Goal: Task Accomplishment & Management: Use online tool/utility

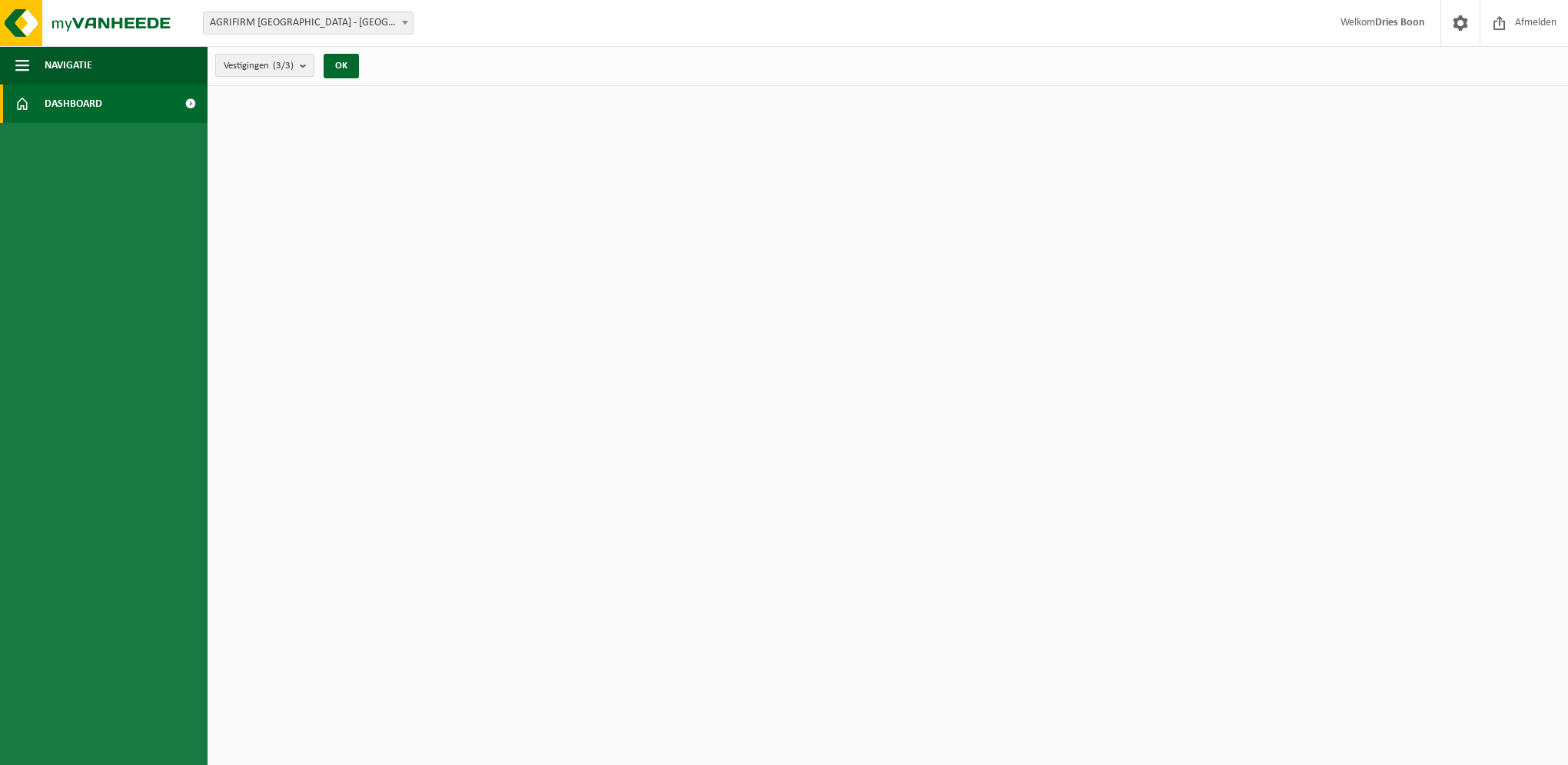
click at [410, 21] on span at bounding box center [405, 22] width 16 height 20
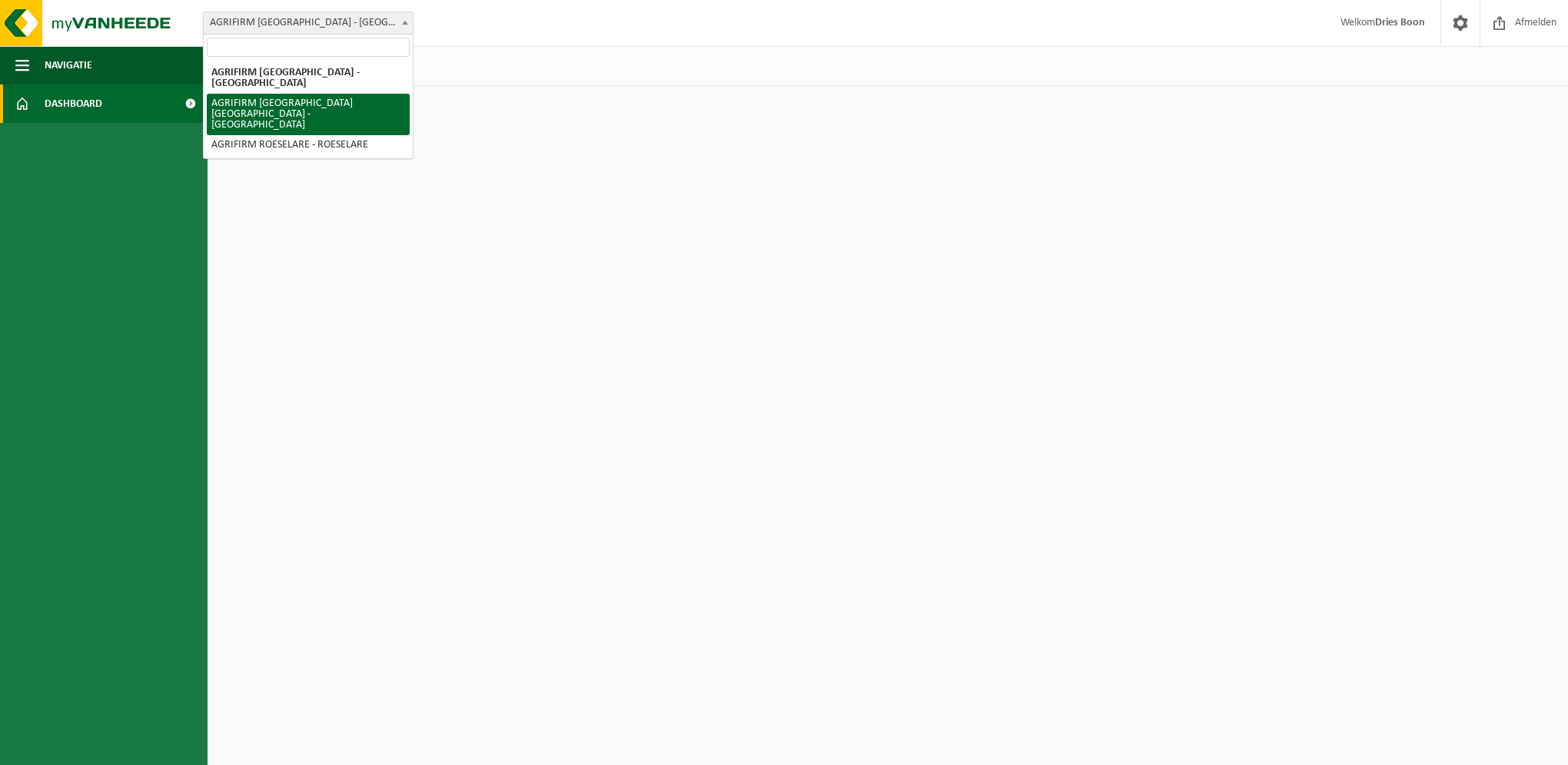
select select "9382"
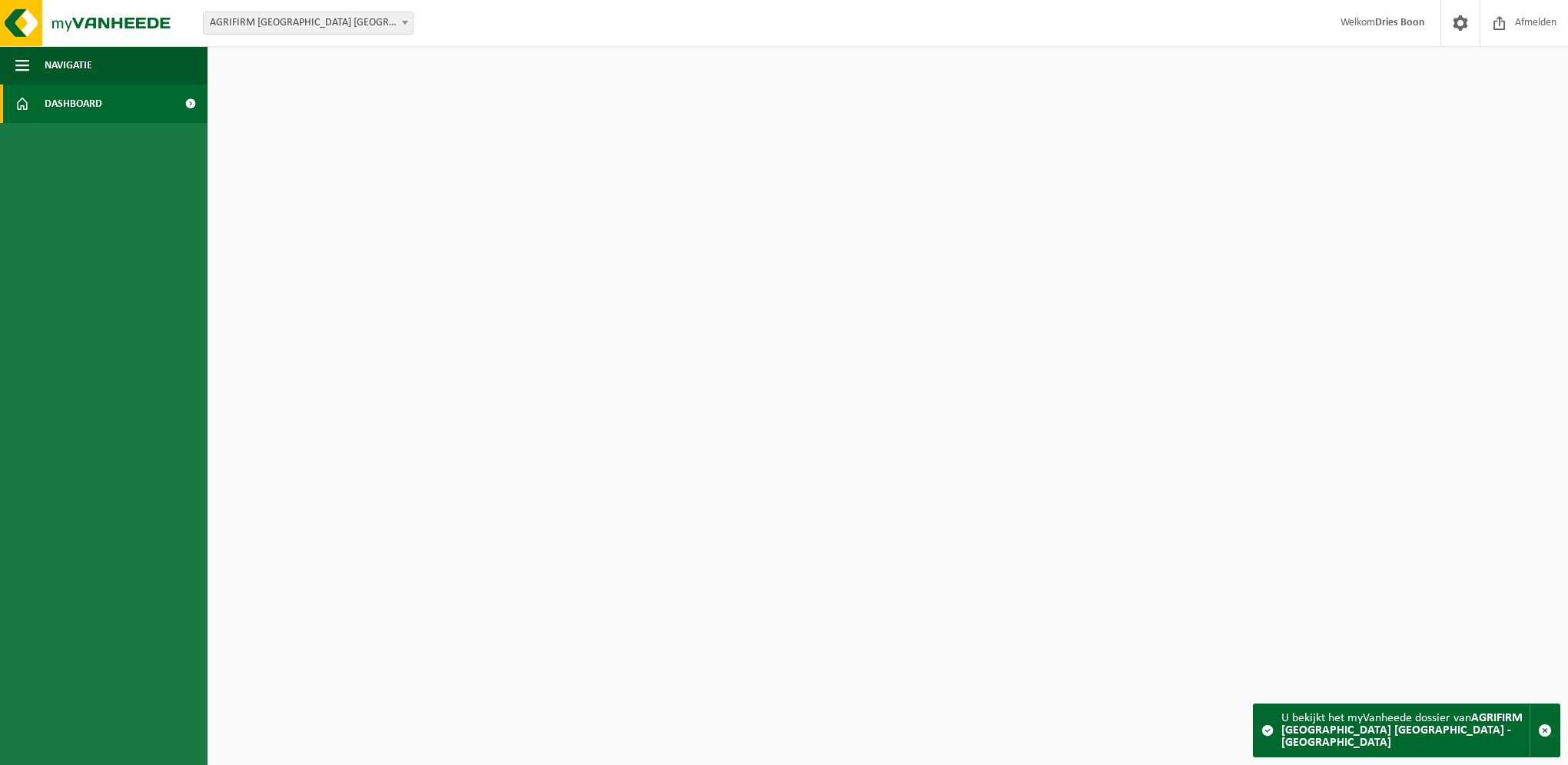
click at [192, 110] on span at bounding box center [190, 103] width 35 height 38
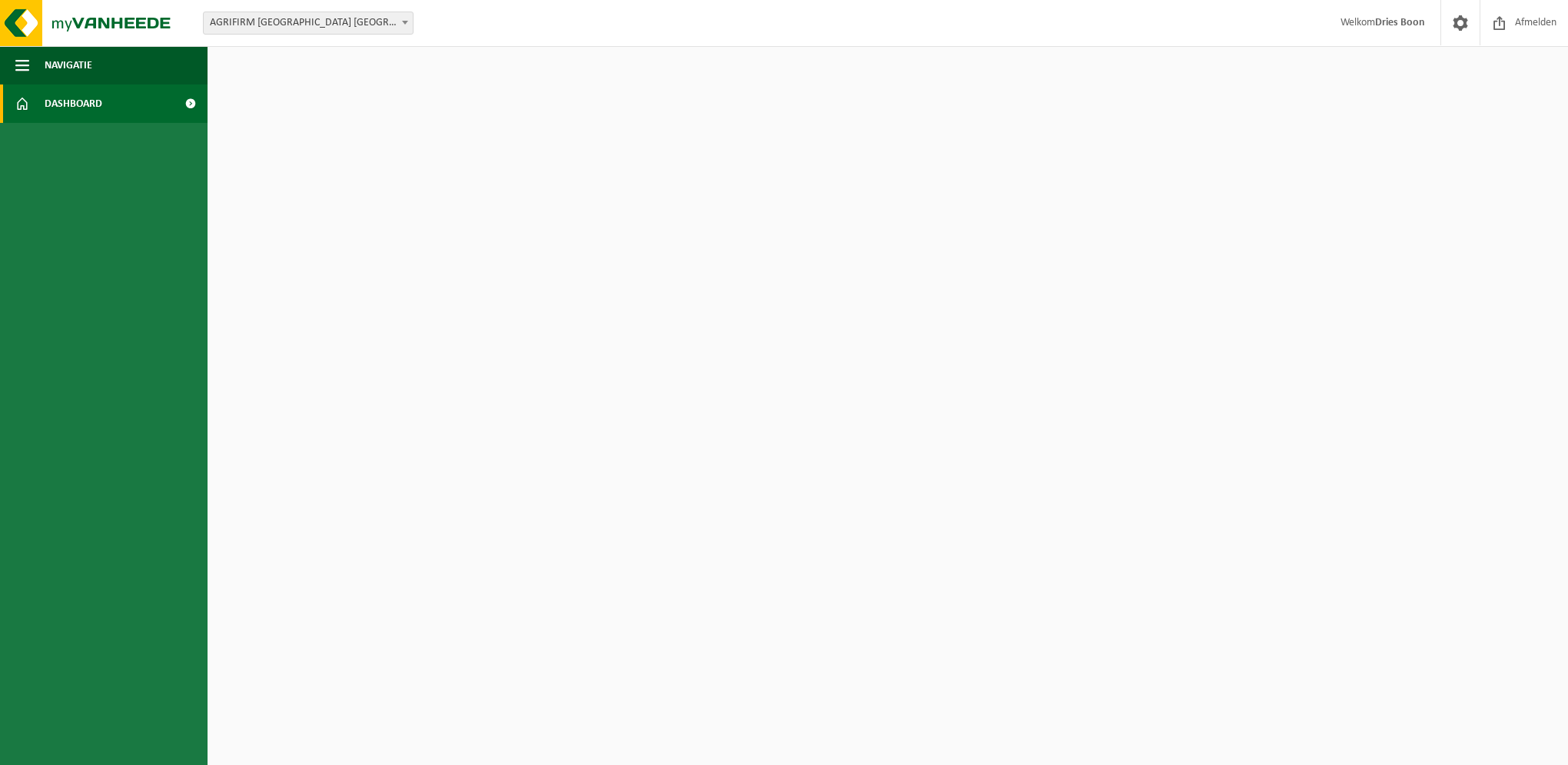
click at [184, 106] on span at bounding box center [190, 103] width 35 height 38
click at [111, 70] on button "Navigatie" at bounding box center [103, 65] width 208 height 38
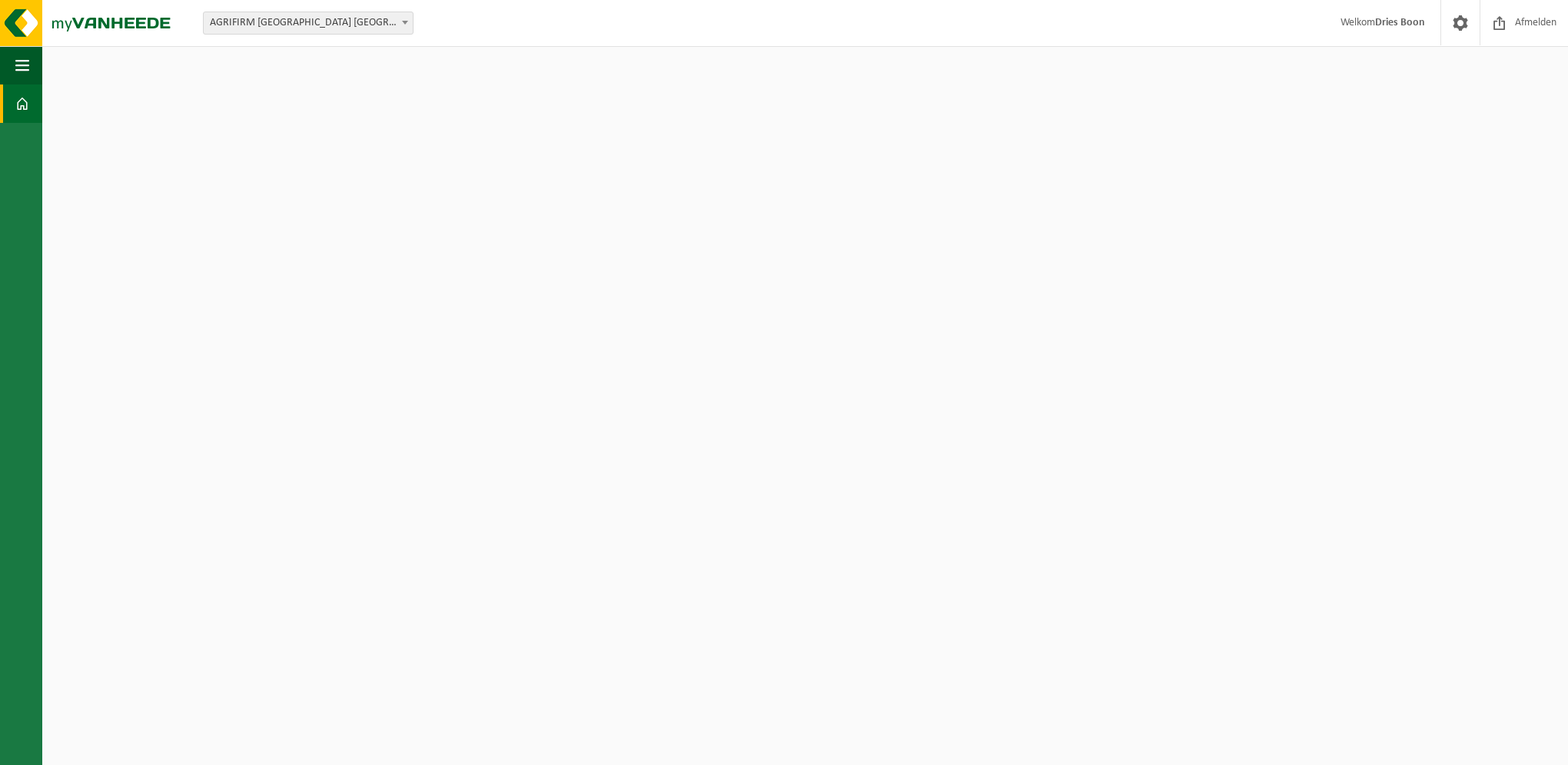
drag, startPoint x: 41, startPoint y: 67, endPoint x: 229, endPoint y: 90, distance: 189.4
click at [41, 66] on button "Navigatie" at bounding box center [21, 65] width 43 height 38
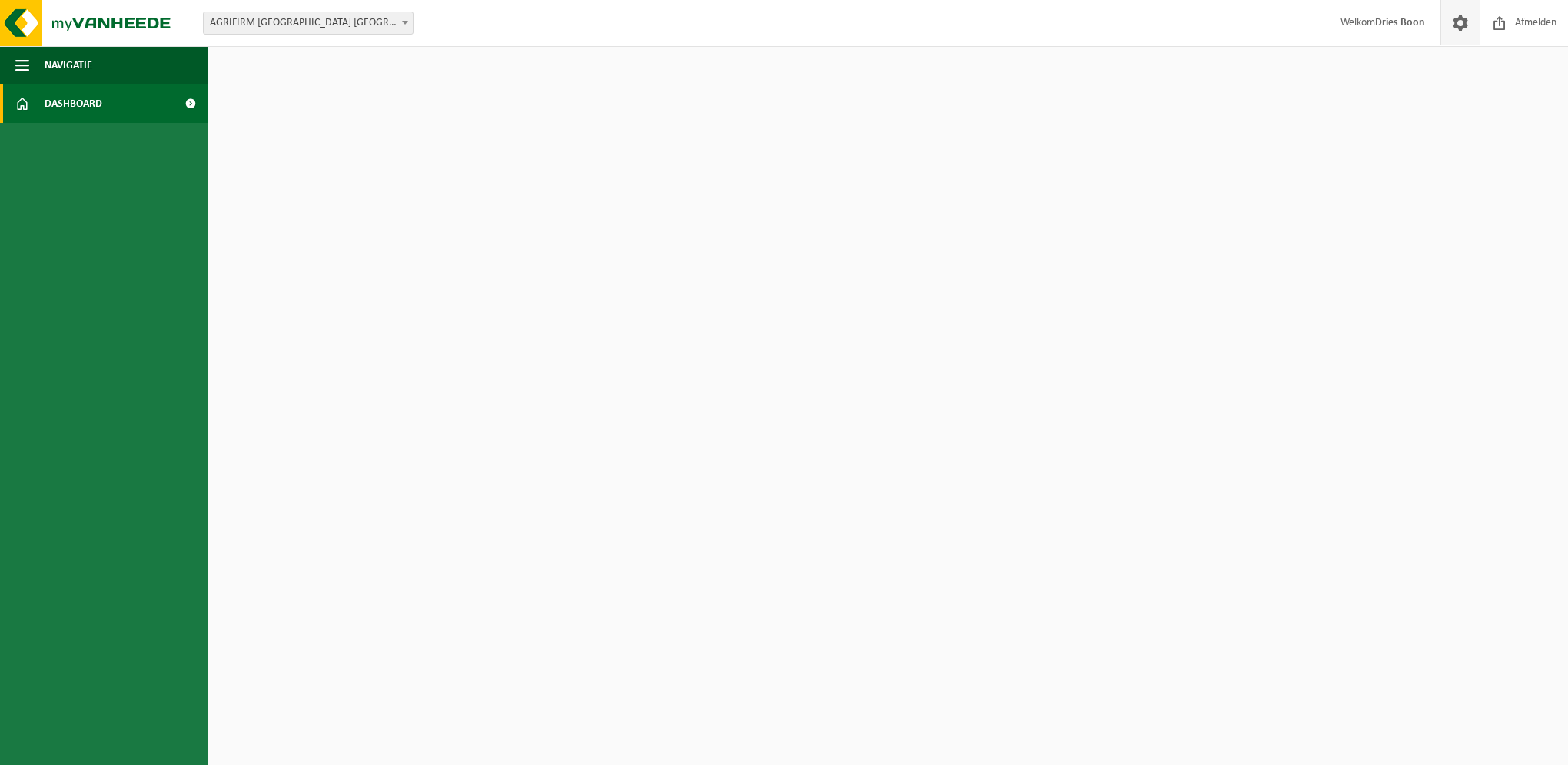
click at [1446, 22] on link at bounding box center [1459, 23] width 39 height 45
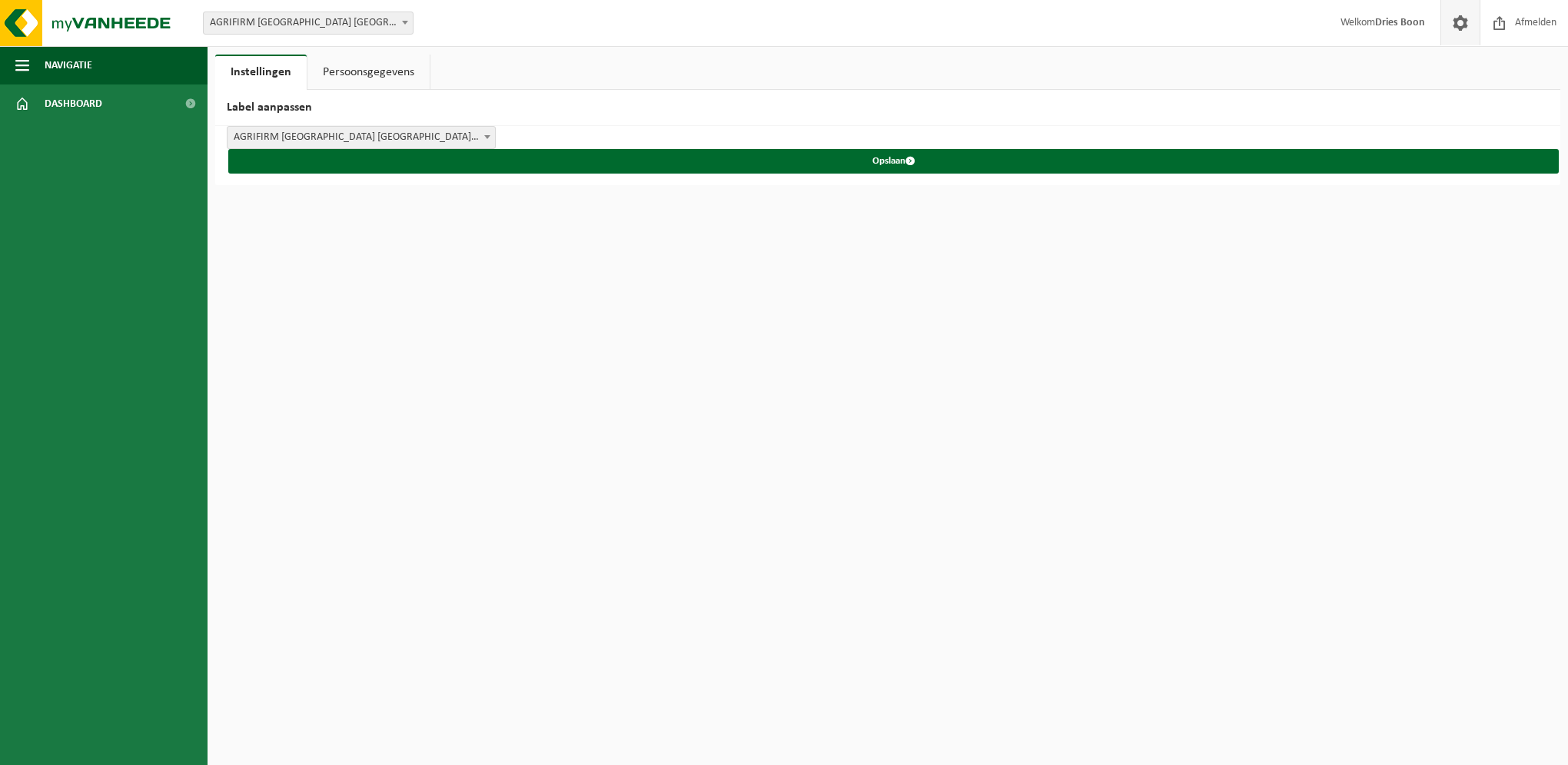
click at [1405, 30] on span "Welkom [PERSON_NAME]" at bounding box center [1382, 23] width 116 height 45
click at [1398, 23] on strong "Dries Boon" at bounding box center [1399, 22] width 50 height 11
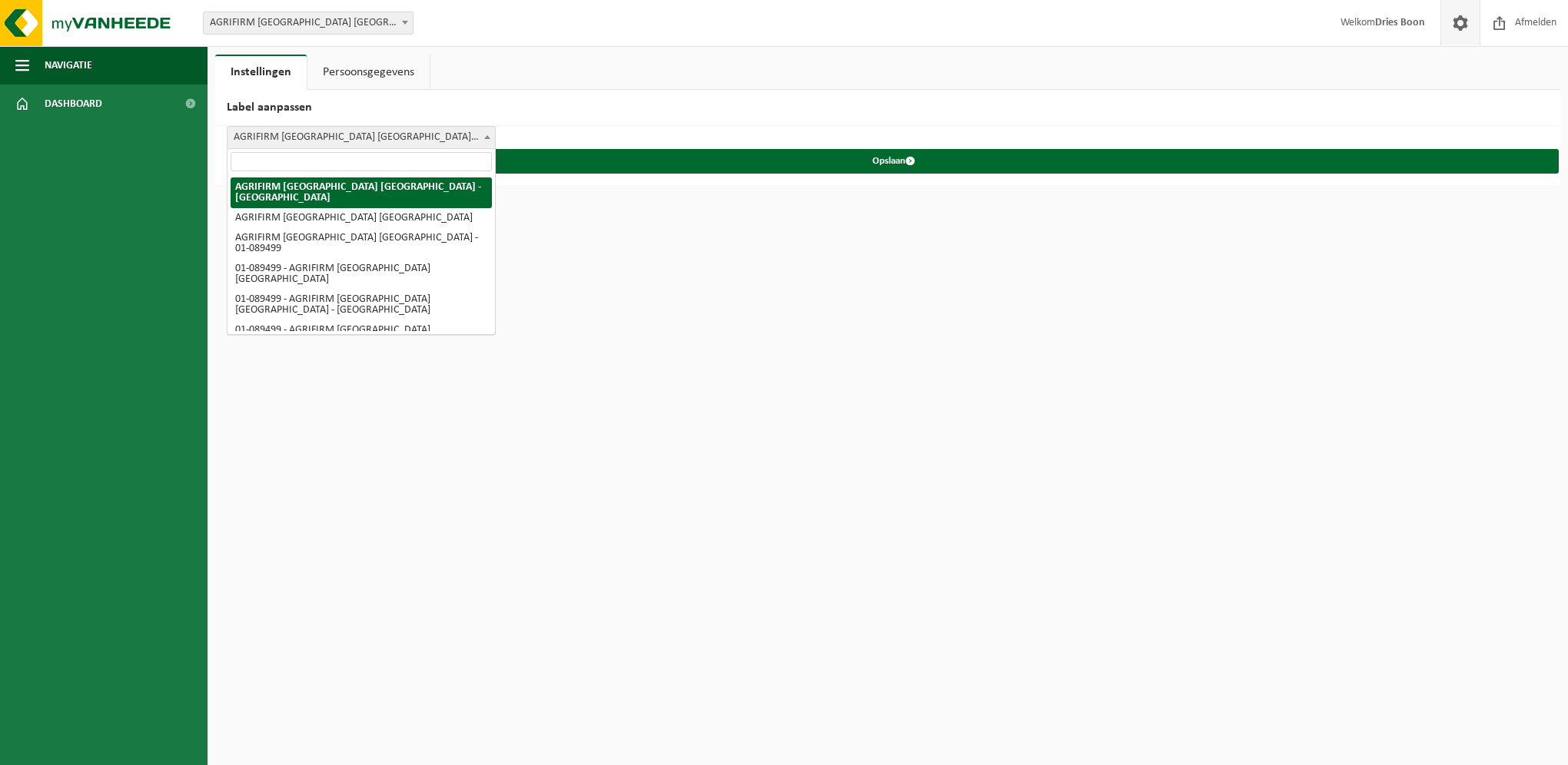
click at [472, 136] on span "AGRIFIRM [GEOGRAPHIC_DATA] [GEOGRAPHIC_DATA] - [GEOGRAPHIC_DATA]" at bounding box center [362, 137] width 268 height 22
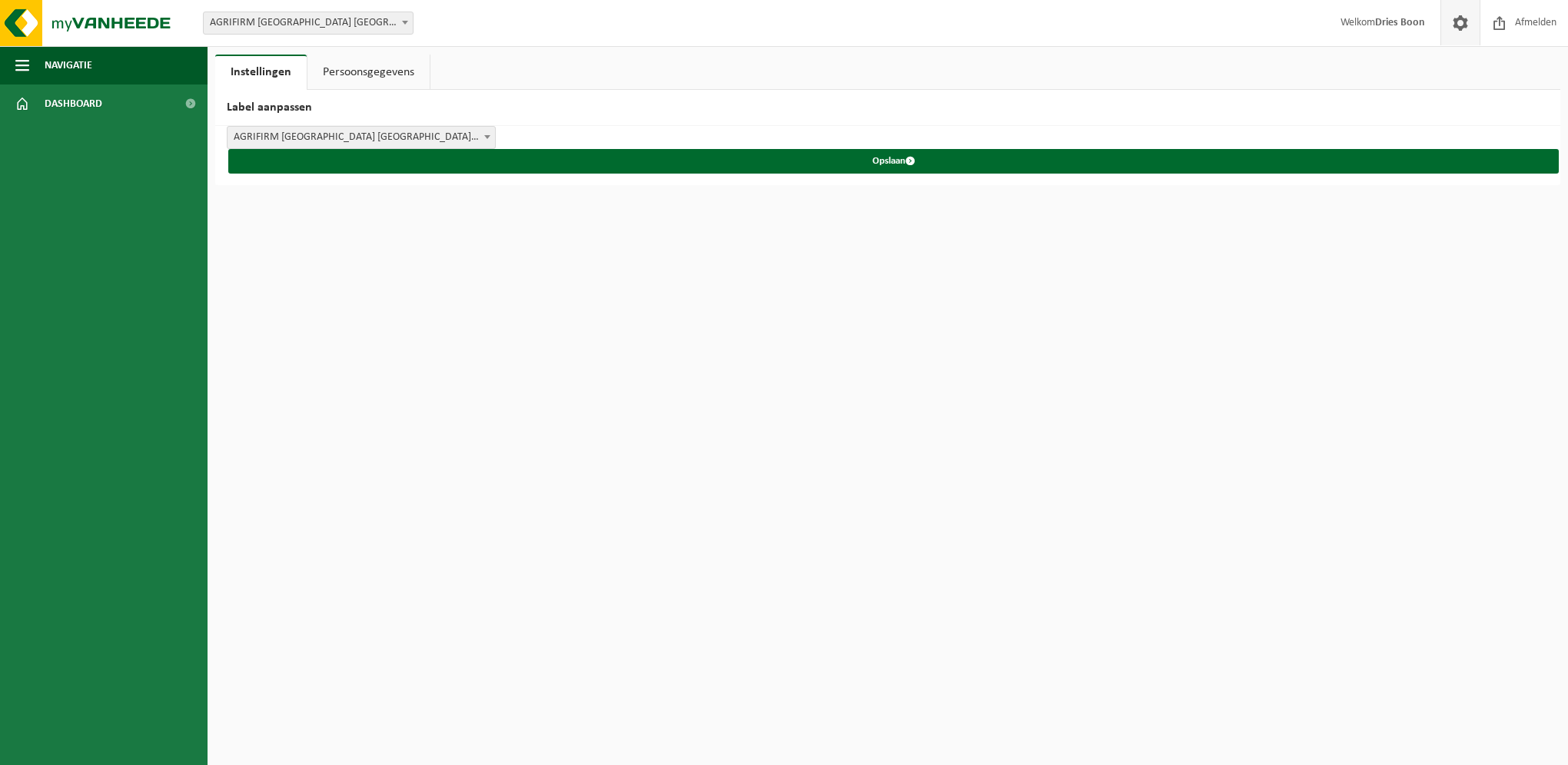
click at [1375, 30] on span "Welkom Dries Boon" at bounding box center [1382, 23] width 116 height 45
click at [1375, 25] on strong "Dries Boon" at bounding box center [1399, 22] width 50 height 11
click at [512, 50] on div "Instellingen Persoonsgegevens Label aanpassen AGRIFIRM BELGIUM NV - GROBBENDONK…" at bounding box center [784, 92] width 1568 height 185
click at [113, 69] on button "Navigatie" at bounding box center [103, 65] width 208 height 38
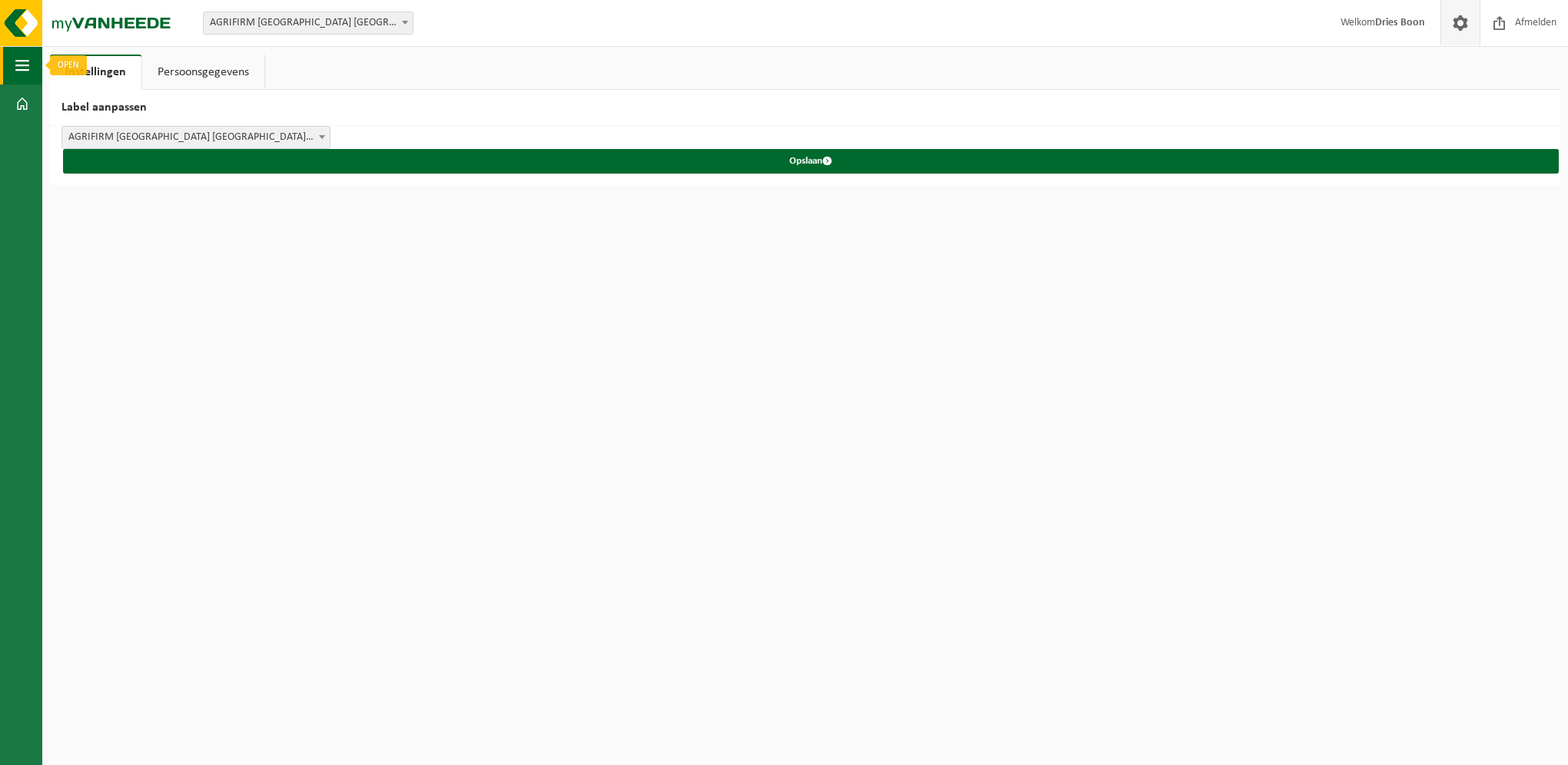
click at [29, 70] on span "button" at bounding box center [23, 65] width 14 height 38
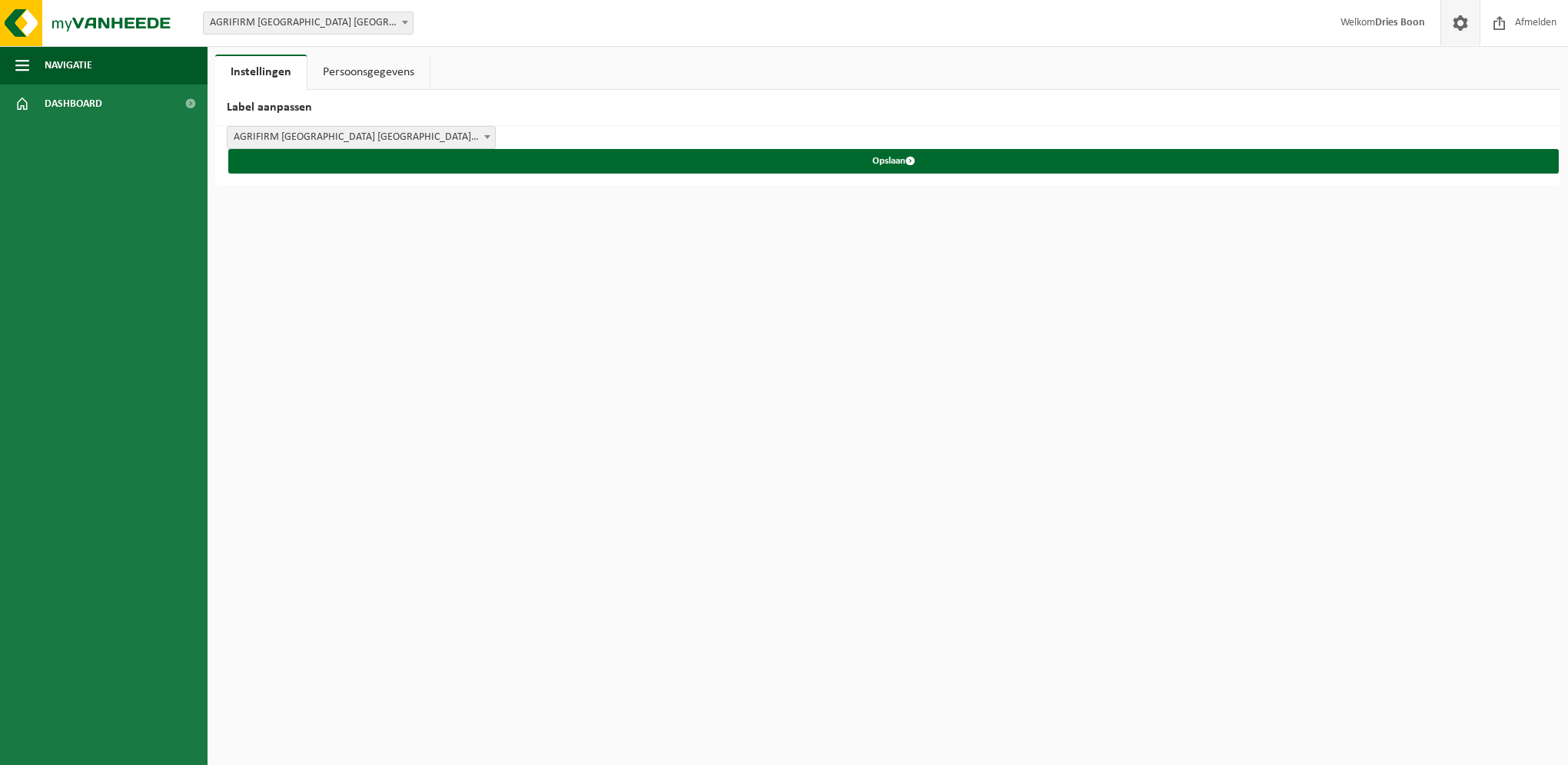
click at [1378, 29] on strong "Dries Boon" at bounding box center [1399, 22] width 50 height 11
click at [1517, 23] on span "Afmelden" at bounding box center [1535, 23] width 50 height 45
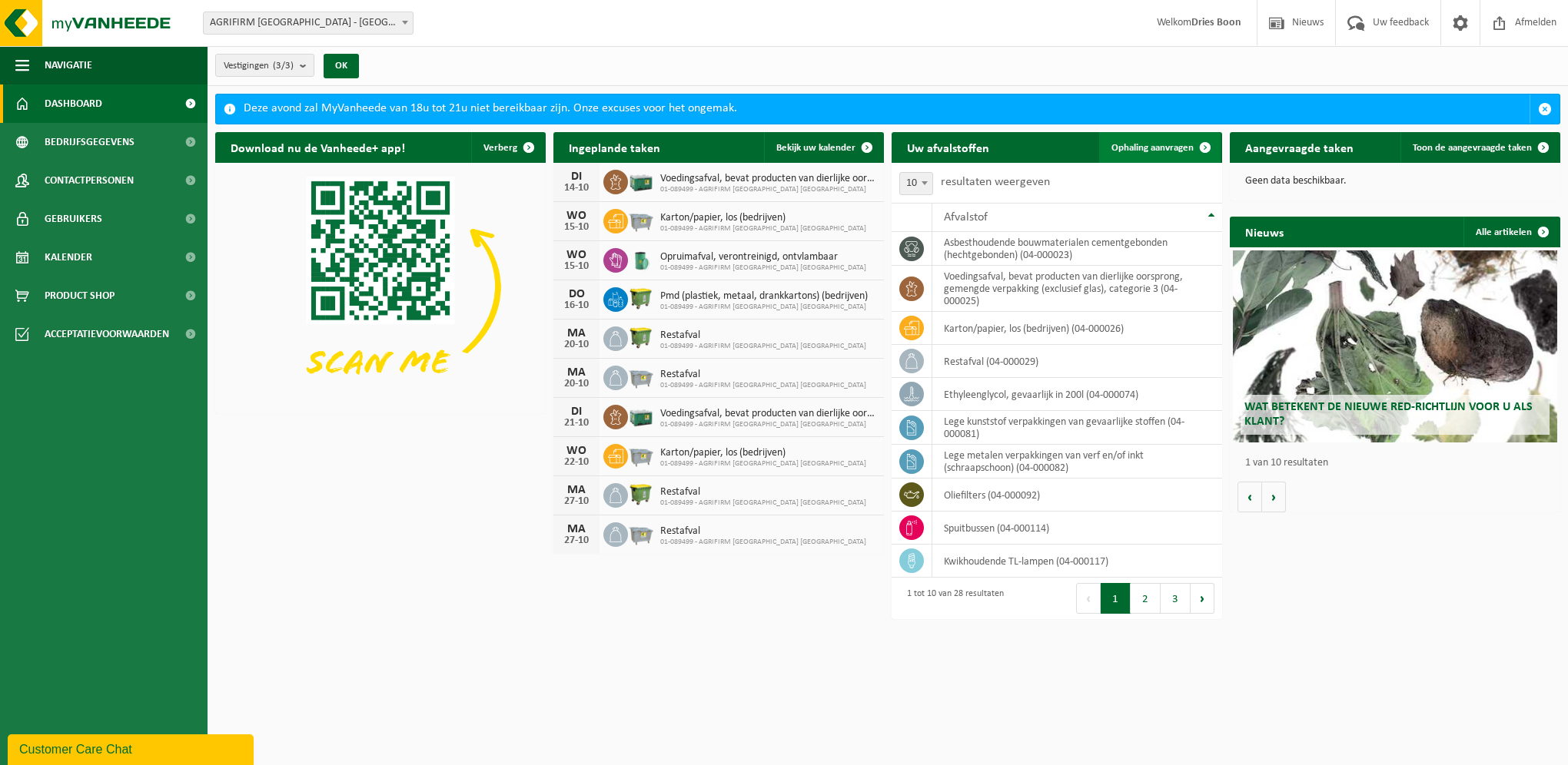
click at [1160, 143] on span "Ophaling aanvragen" at bounding box center [1152, 147] width 83 height 10
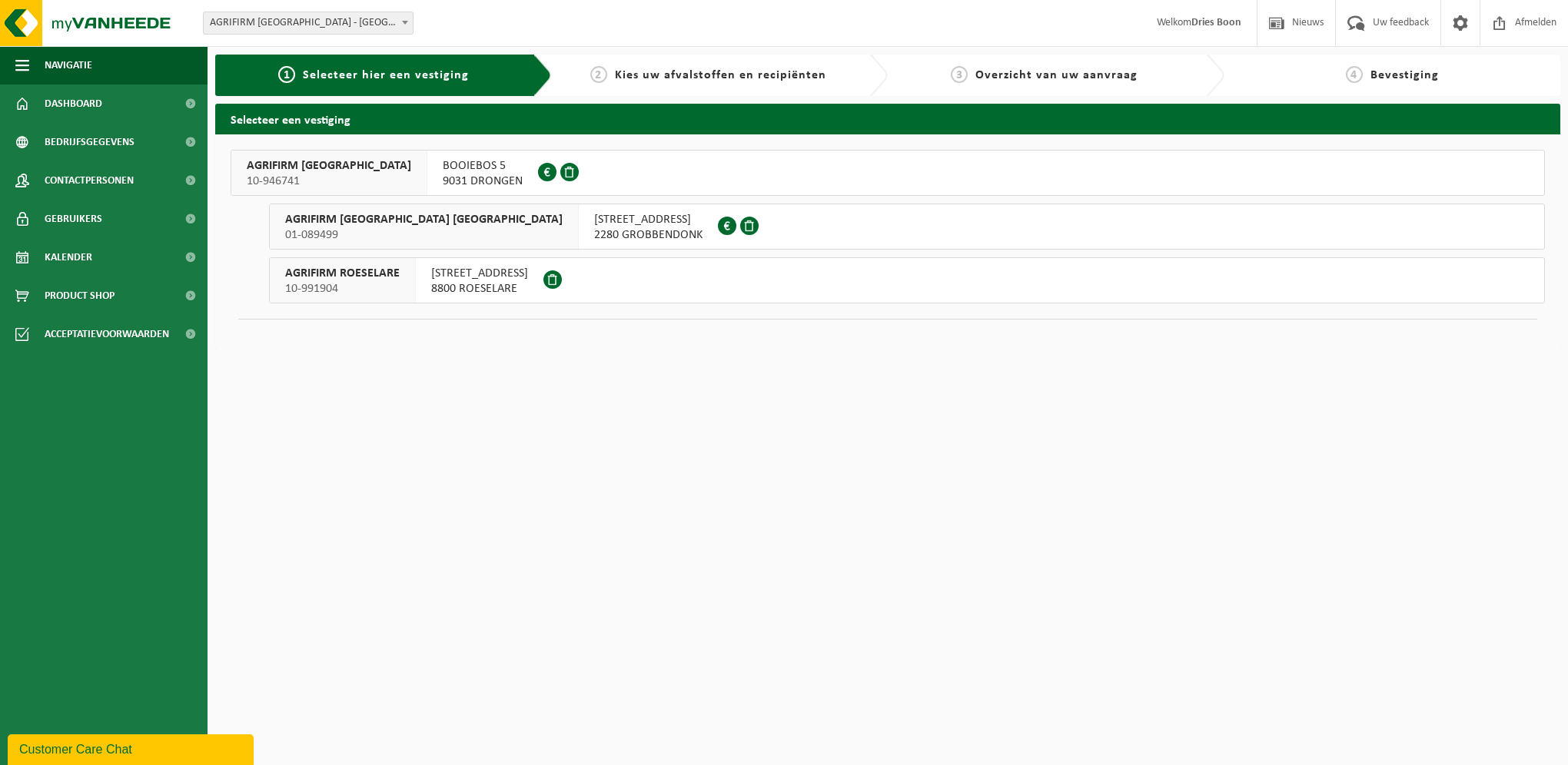
click at [594, 227] on span "INDUSTRIEWEG 18" at bounding box center [648, 220] width 109 height 16
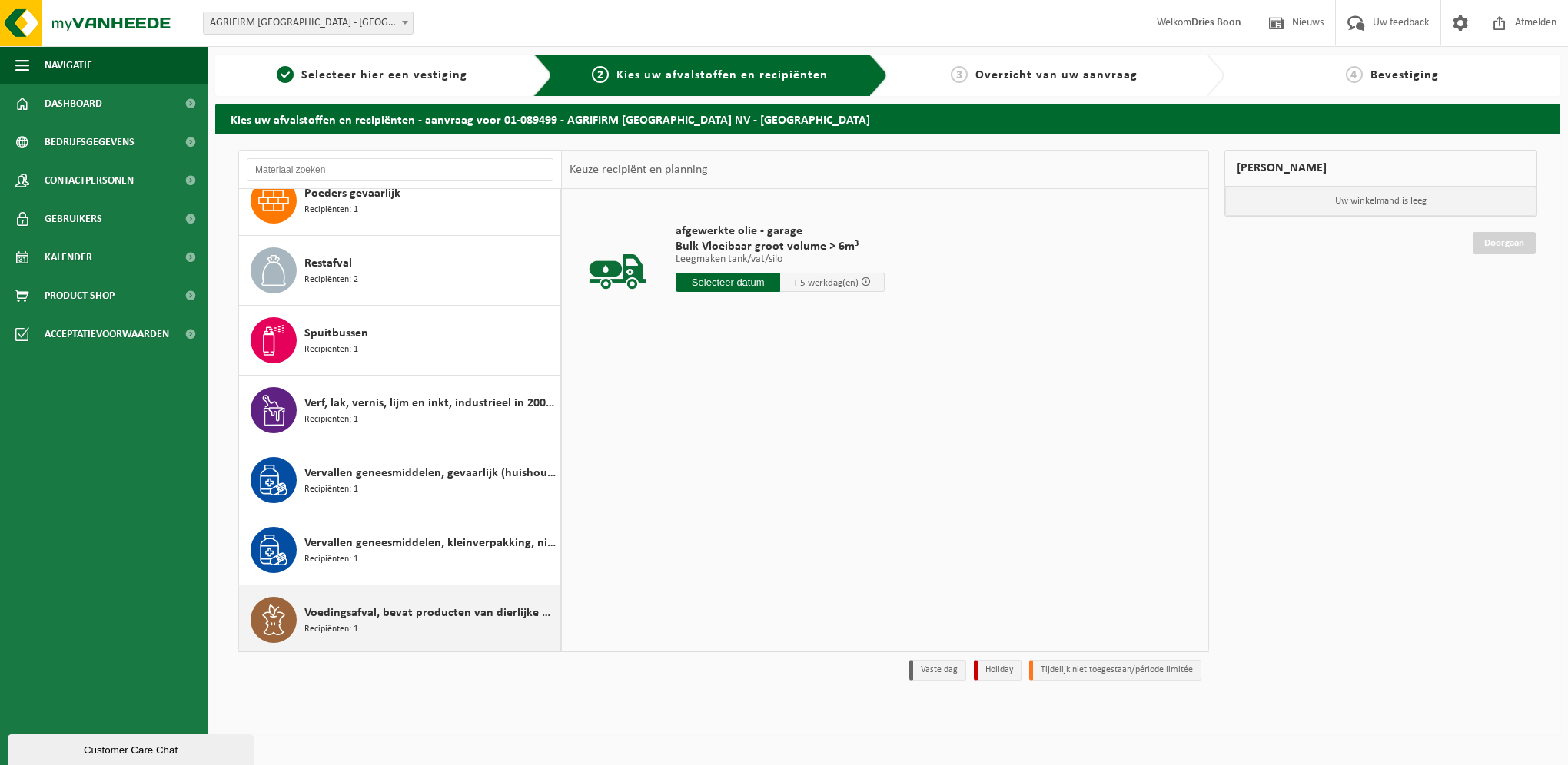
scroll to position [935, 0]
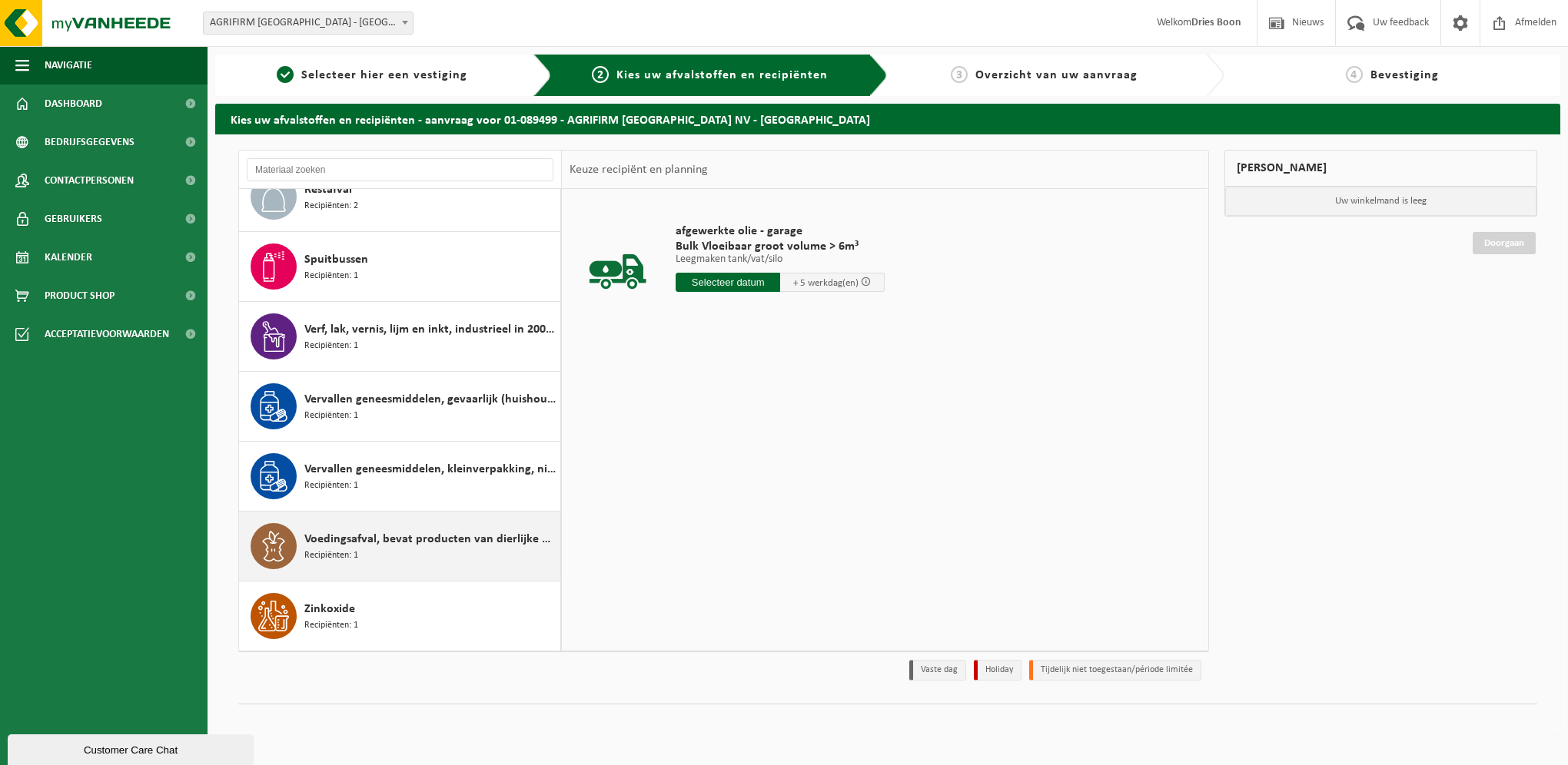
click at [392, 546] on span "Voedingsafval, bevat producten van dierlijke oorsprong, gemengde verpakking (ex…" at bounding box center [430, 539] width 252 height 18
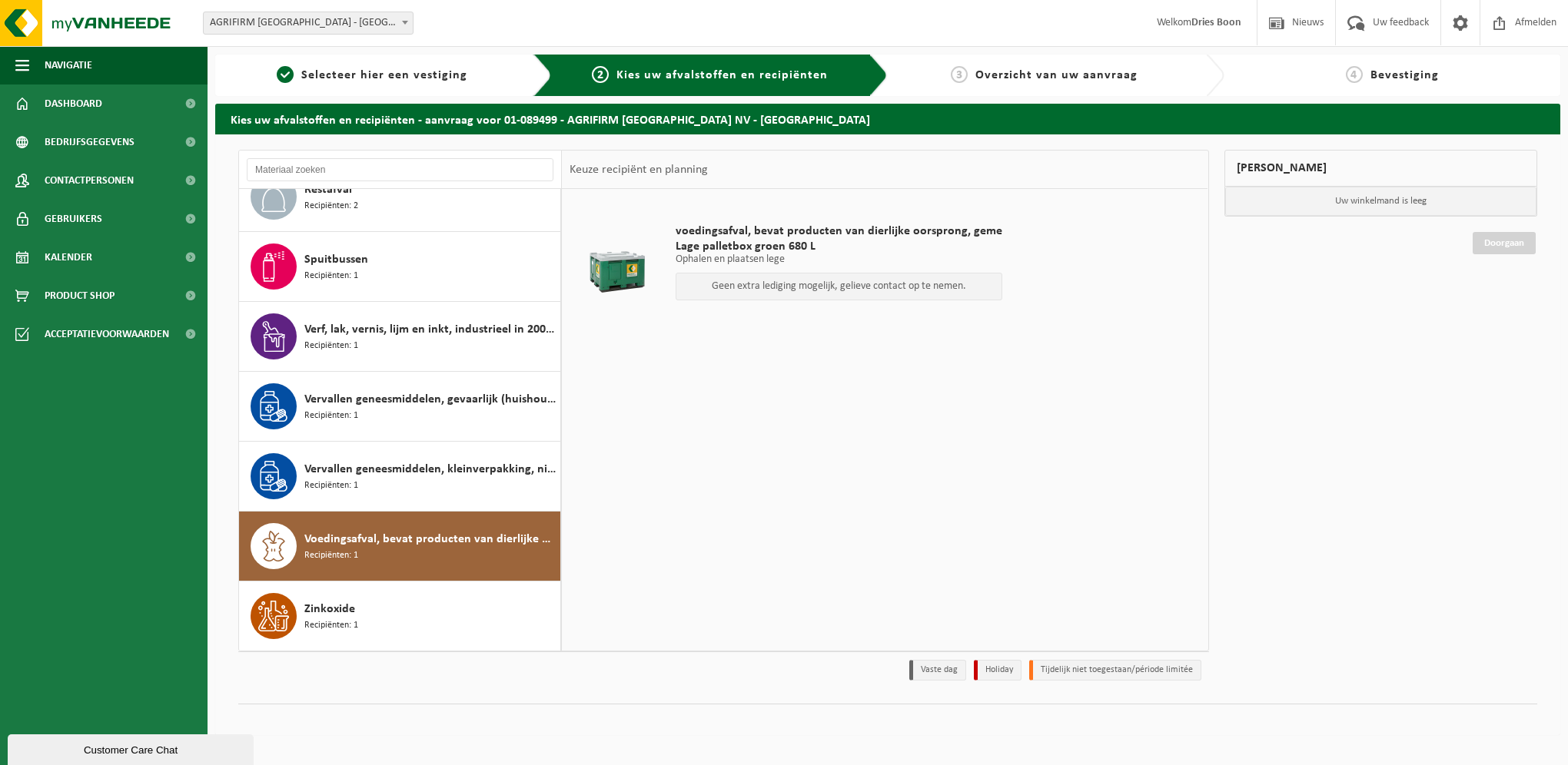
drag, startPoint x: 748, startPoint y: 312, endPoint x: 771, endPoint y: 263, distance: 54.1
click at [749, 311] on div "voedingsafval, bevat producten van dierlijke oorsprong, geme Lage palletbox gro…" at bounding box center [838, 265] width 342 height 116
click at [770, 263] on p "Ophalen en plaatsen lege" at bounding box center [839, 259] width 327 height 10
click at [767, 248] on span "Lage palletbox groen 680 L" at bounding box center [839, 247] width 327 height 16
click at [770, 244] on span "Lage palletbox groen 680 L" at bounding box center [839, 247] width 327 height 16
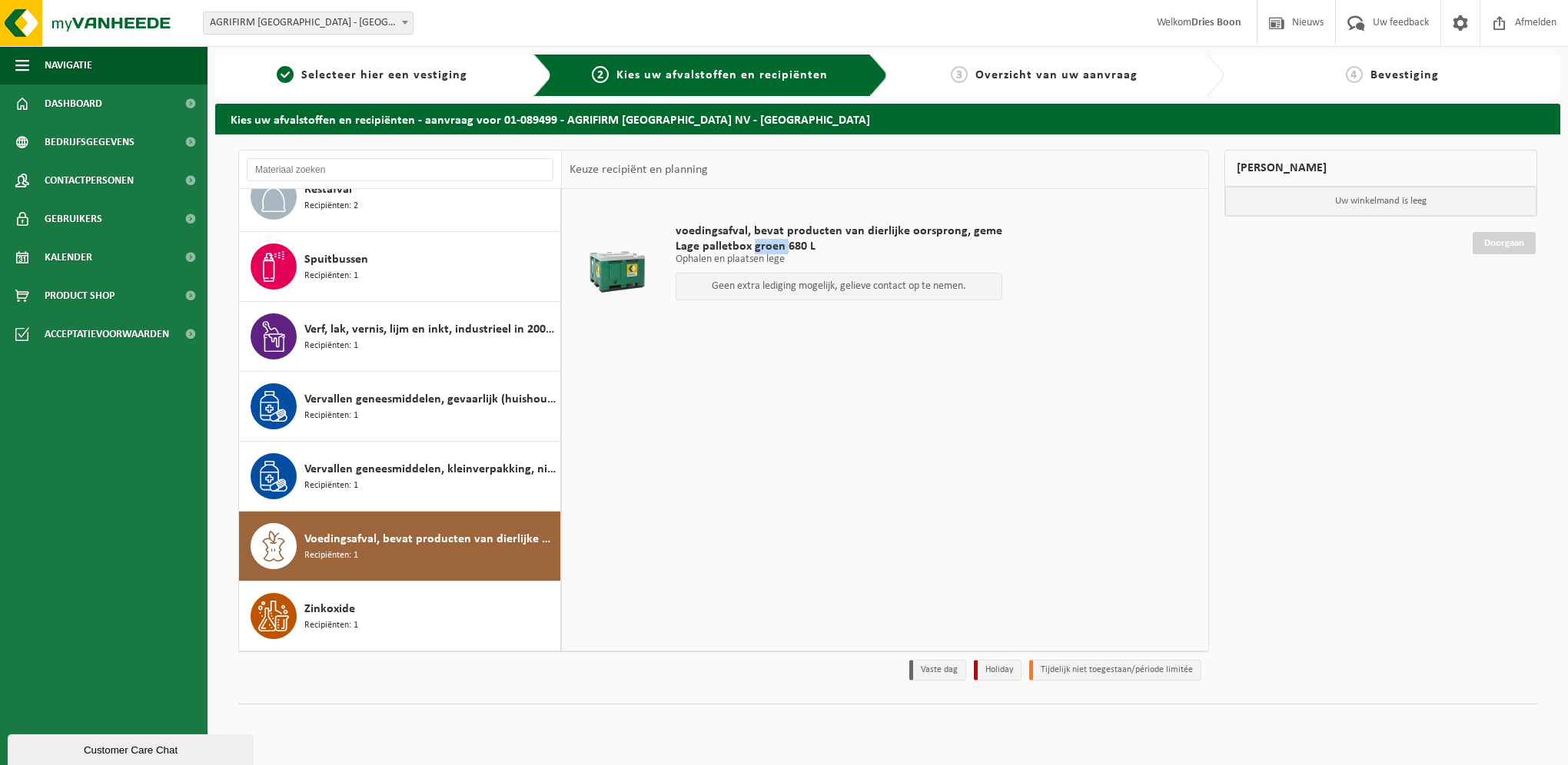
click at [769, 243] on span "Lage palletbox groen 680 L" at bounding box center [839, 247] width 327 height 16
drag, startPoint x: 769, startPoint y: 243, endPoint x: 583, endPoint y: 281, distance: 189.8
click at [583, 281] on div at bounding box center [617, 265] width 87 height 62
click at [602, 283] on div at bounding box center [617, 265] width 87 height 62
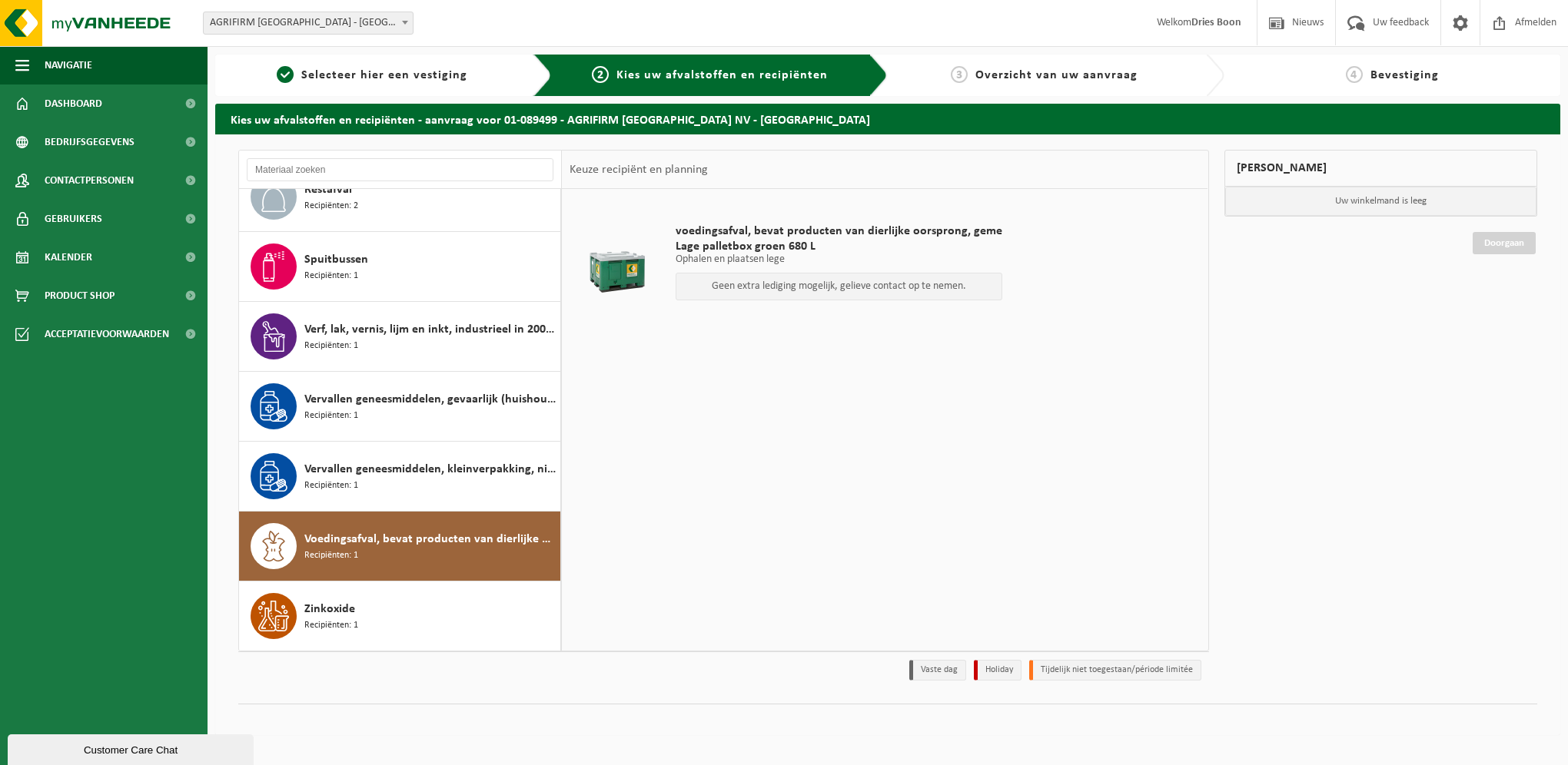
click at [606, 284] on div at bounding box center [617, 265] width 87 height 62
